Goal: Navigation & Orientation: Find specific page/section

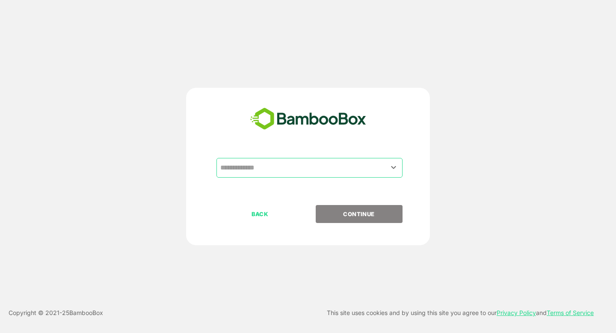
click at [251, 168] on input "text" at bounding box center [309, 167] width 183 height 16
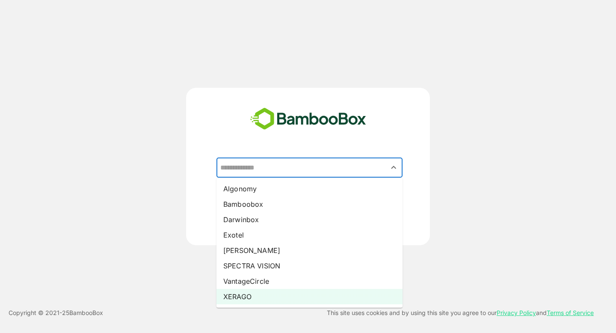
click at [261, 293] on li "XERAGO" at bounding box center [309, 296] width 186 height 15
type input "******"
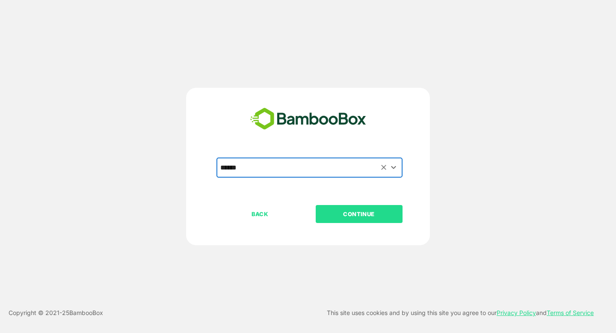
click at [356, 216] on p "CONTINUE" at bounding box center [358, 213] width 85 height 9
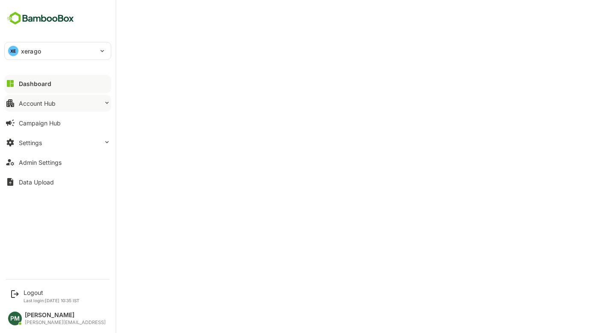
click at [71, 103] on button "Account Hub" at bounding box center [57, 102] width 107 height 17
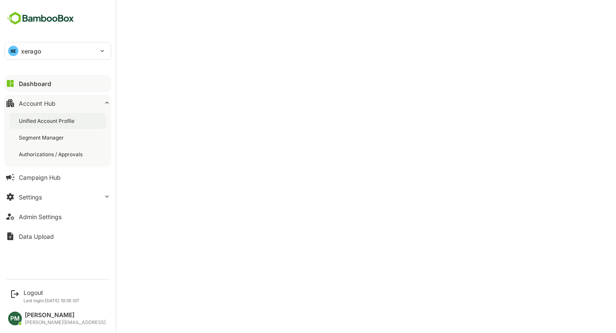
click at [76, 118] on div "Unified Account Profile" at bounding box center [47, 120] width 57 height 7
click at [27, 80] on div "Dashboard" at bounding box center [34, 83] width 31 height 7
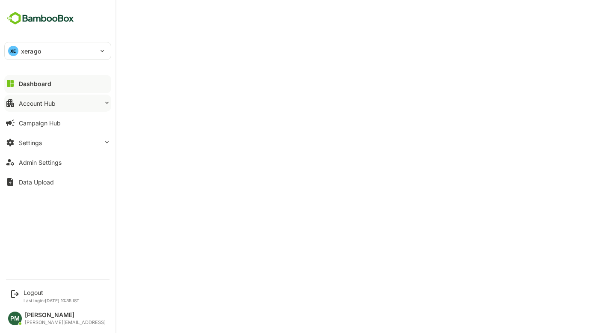
click at [48, 105] on div "Account Hub" at bounding box center [37, 103] width 37 height 7
click at [32, 109] on button "Account Hub" at bounding box center [57, 102] width 107 height 17
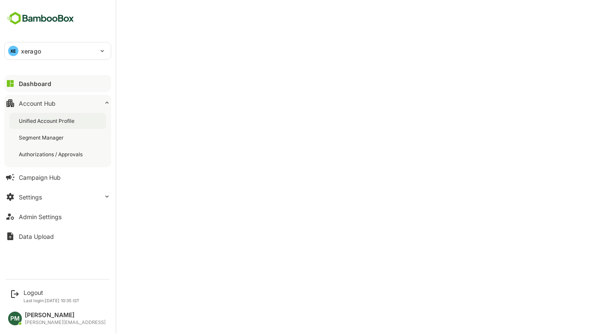
click at [41, 122] on div "Unified Account Profile" at bounding box center [47, 120] width 57 height 7
click at [46, 83] on div "Dashboard" at bounding box center [34, 83] width 31 height 7
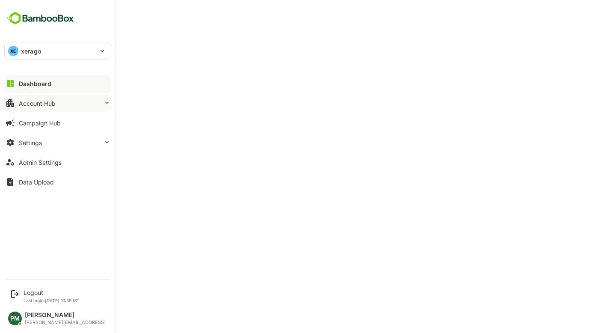
click at [41, 105] on div "Account Hub" at bounding box center [37, 103] width 37 height 7
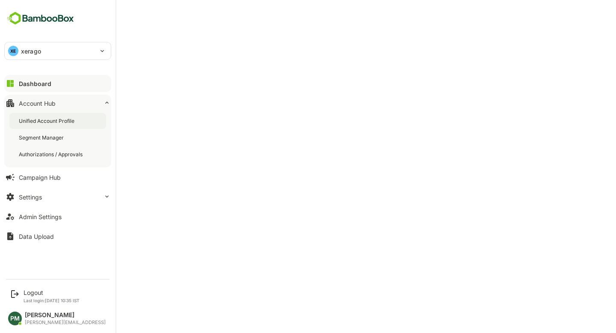
click at [65, 124] on div "Unified Account Profile" at bounding box center [47, 120] width 57 height 7
click at [20, 85] on div "Dashboard" at bounding box center [34, 83] width 31 height 7
